Goal: Information Seeking & Learning: Check status

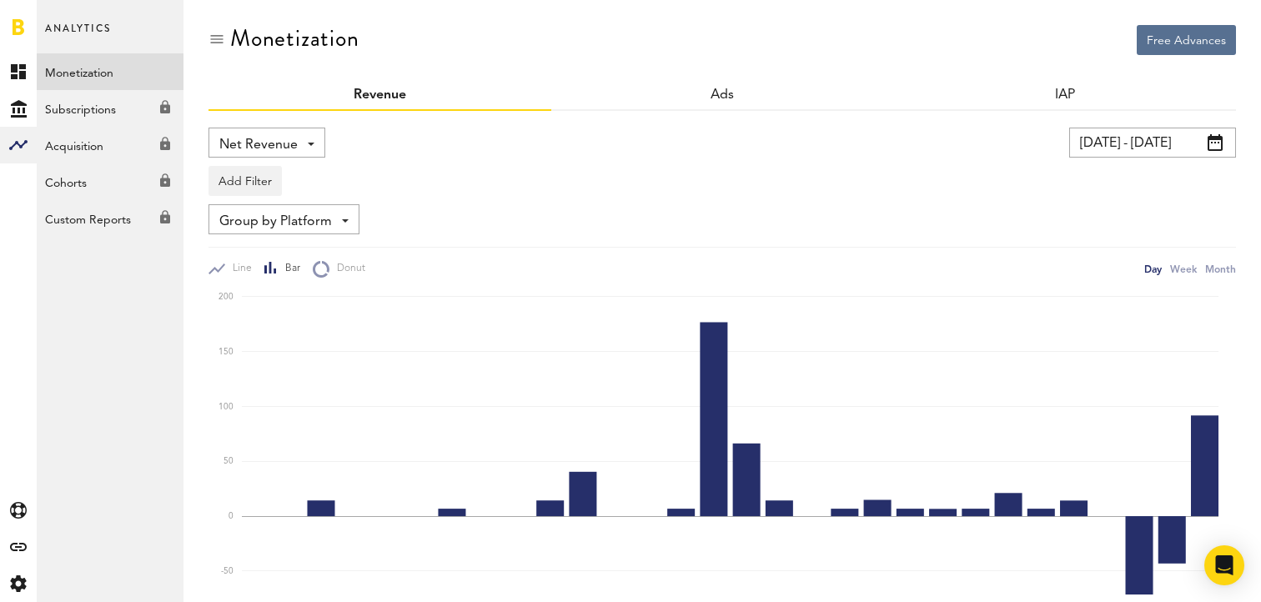
click at [290, 139] on span "Net Revenue" at bounding box center [258, 145] width 78 height 28
click at [246, 206] on span "Gross Revenue" at bounding box center [266, 212] width 83 height 28
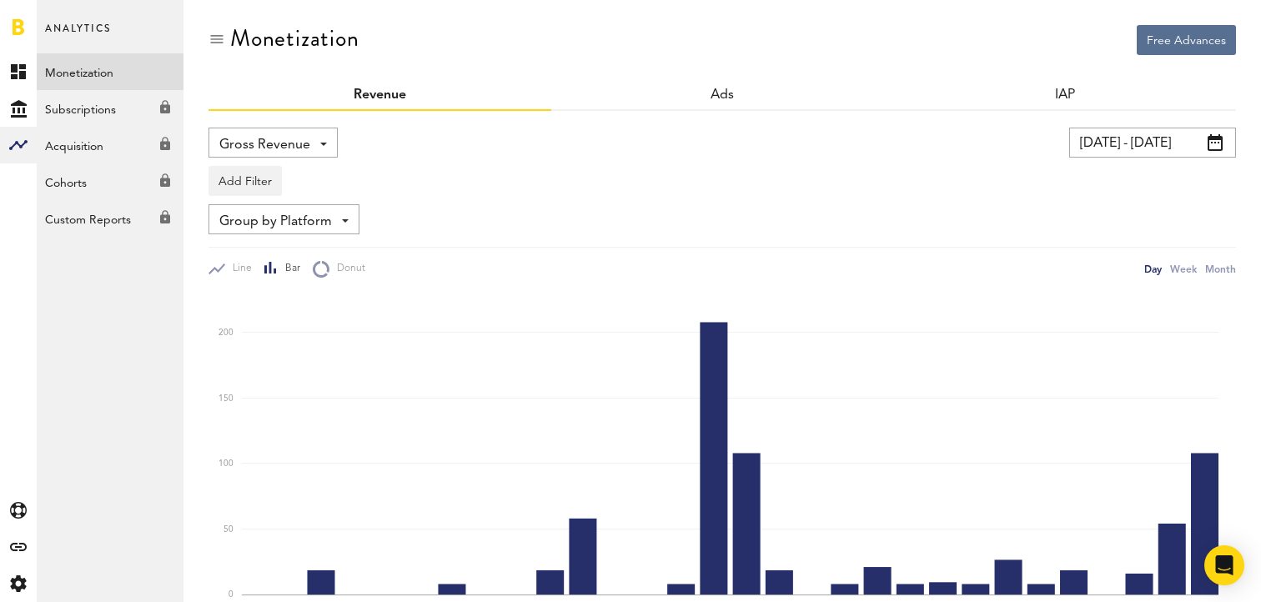
click at [258, 149] on span "Gross Revenue" at bounding box center [264, 145] width 91 height 28
click at [278, 203] on span "Gross Revenue" at bounding box center [273, 212] width 96 height 28
click at [284, 145] on span "Gross Revenue" at bounding box center [264, 145] width 91 height 28
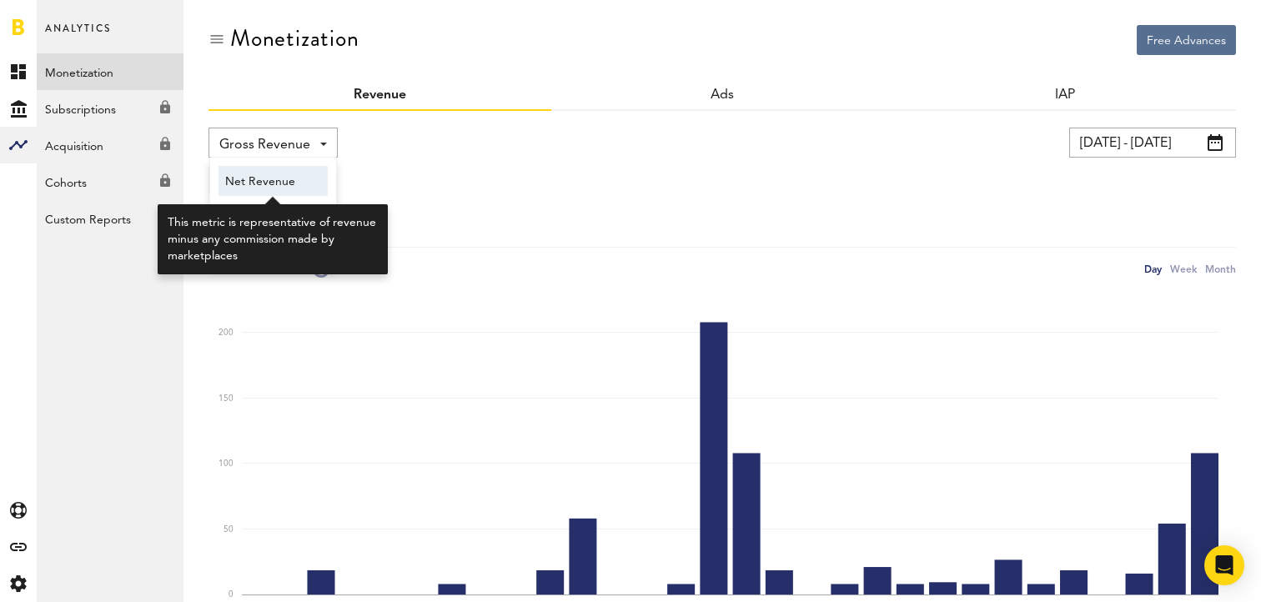
click at [276, 177] on span "Net Revenue" at bounding box center [273, 182] width 96 height 28
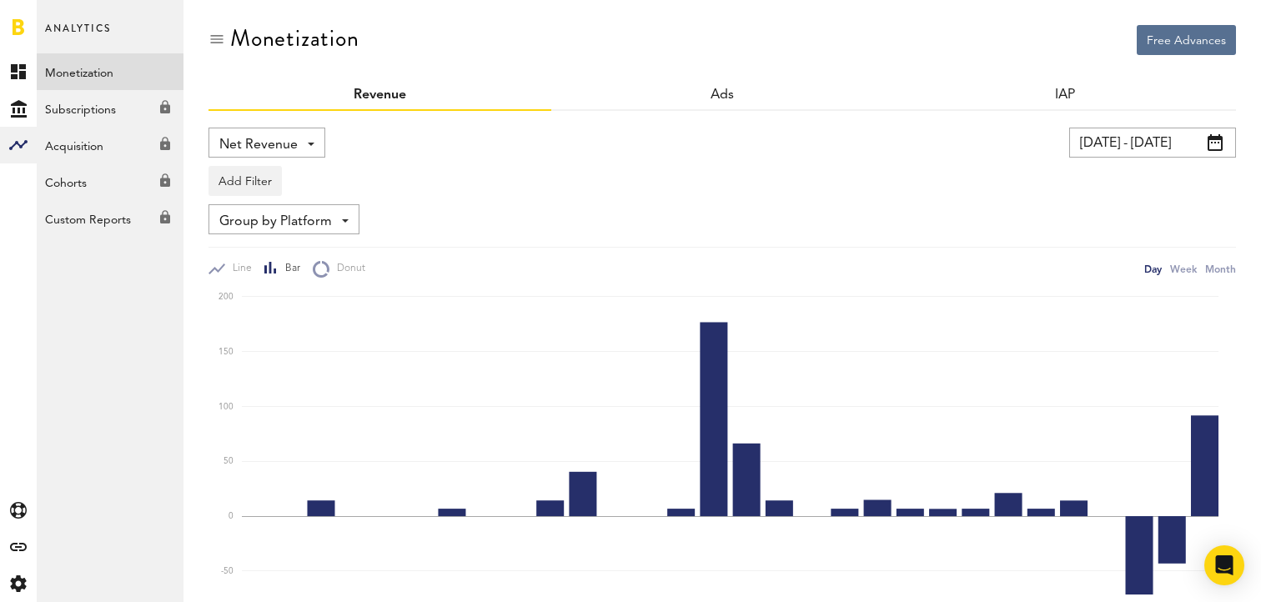
click at [266, 128] on div "Net Revenue Net Revenue Gross Revenue Profit" at bounding box center [266, 143] width 117 height 30
click at [244, 230] on span "Profit" at bounding box center [266, 242] width 83 height 28
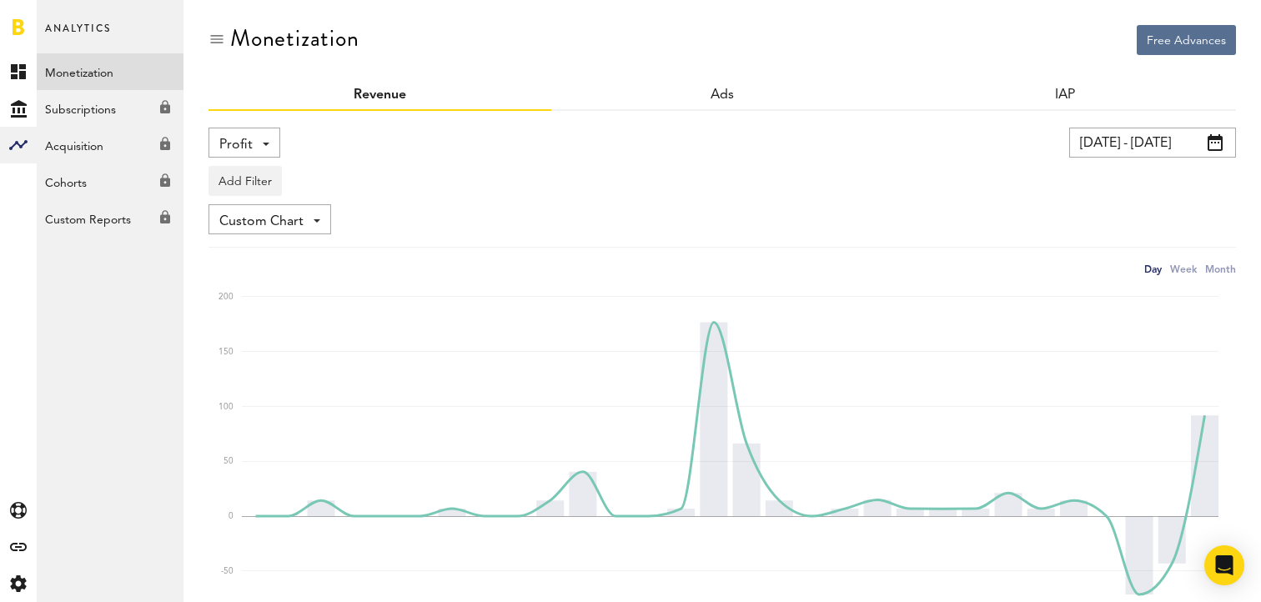
click at [241, 148] on span "Profit" at bounding box center [235, 145] width 33 height 28
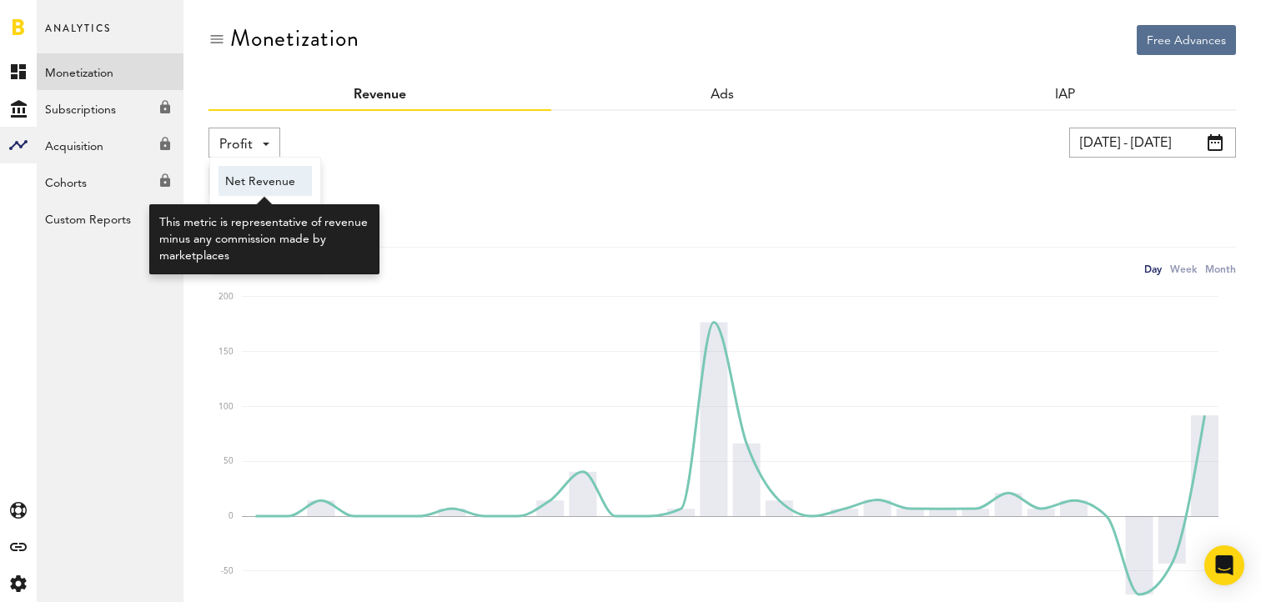
click at [255, 176] on span "Net Revenue" at bounding box center [265, 182] width 80 height 28
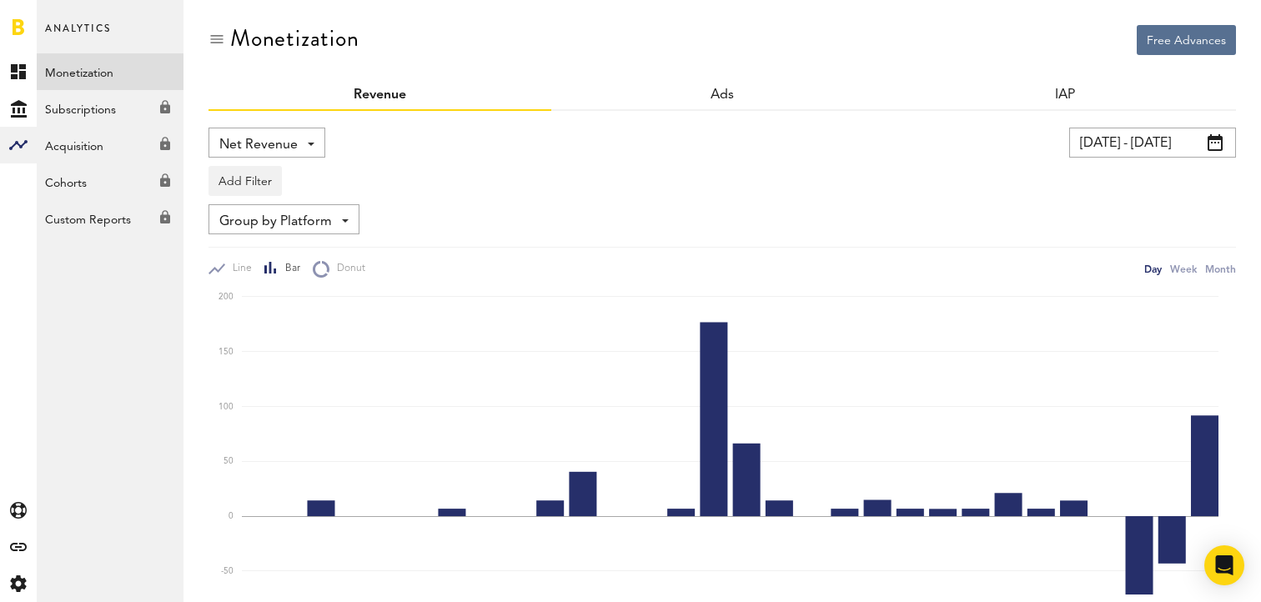
click at [305, 153] on div "Net Revenue Net Revenue Gross Revenue Profit" at bounding box center [266, 143] width 117 height 30
click at [307, 203] on span "Gross Revenue" at bounding box center [266, 212] width 83 height 28
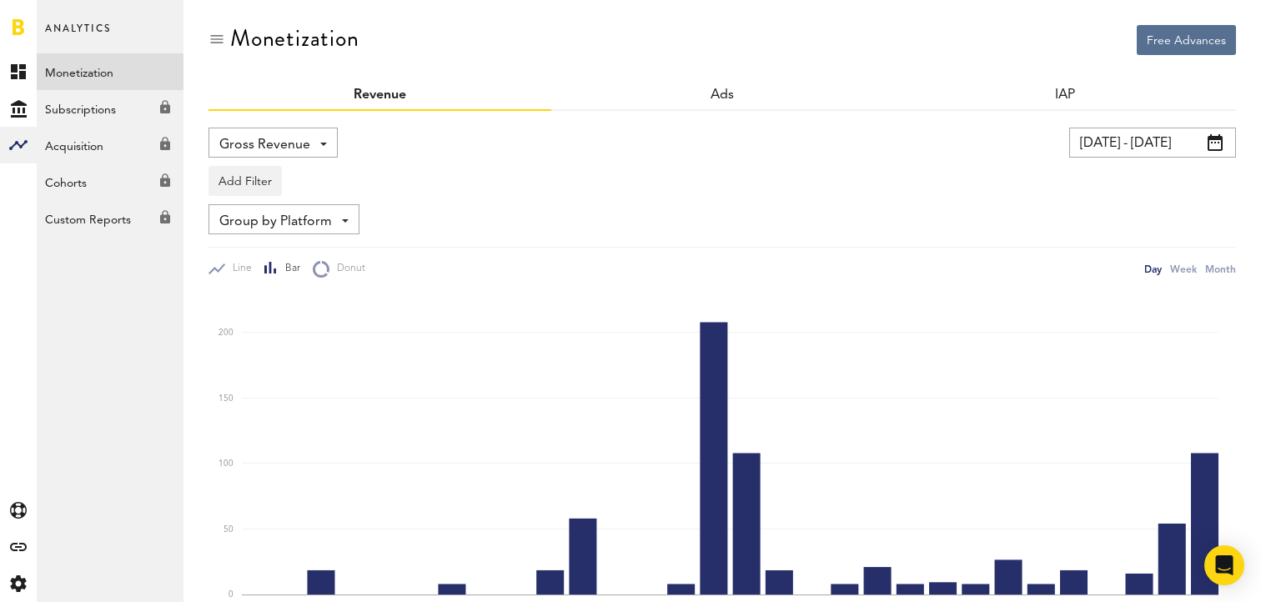
scroll to position [248, 0]
